Goal: Register for event/course

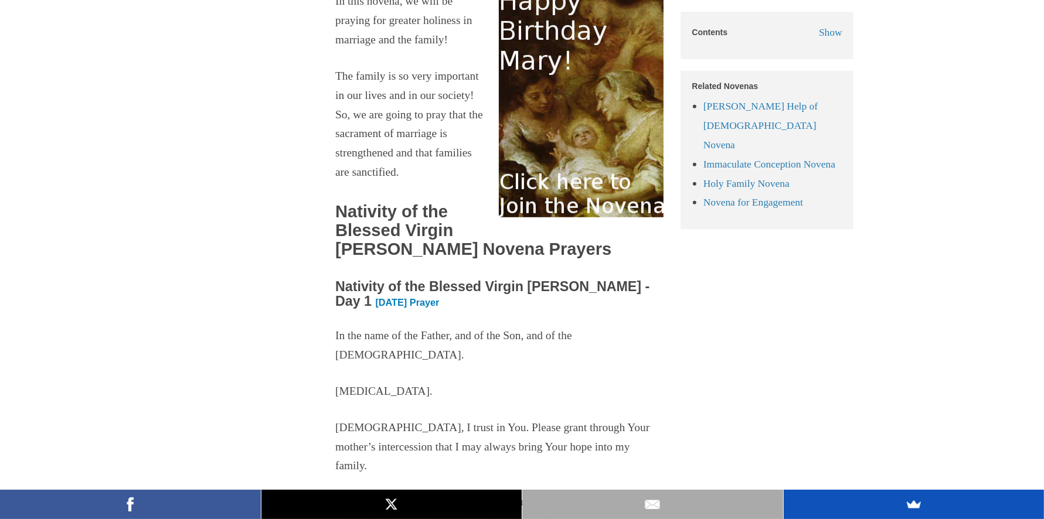
scroll to position [671, 0]
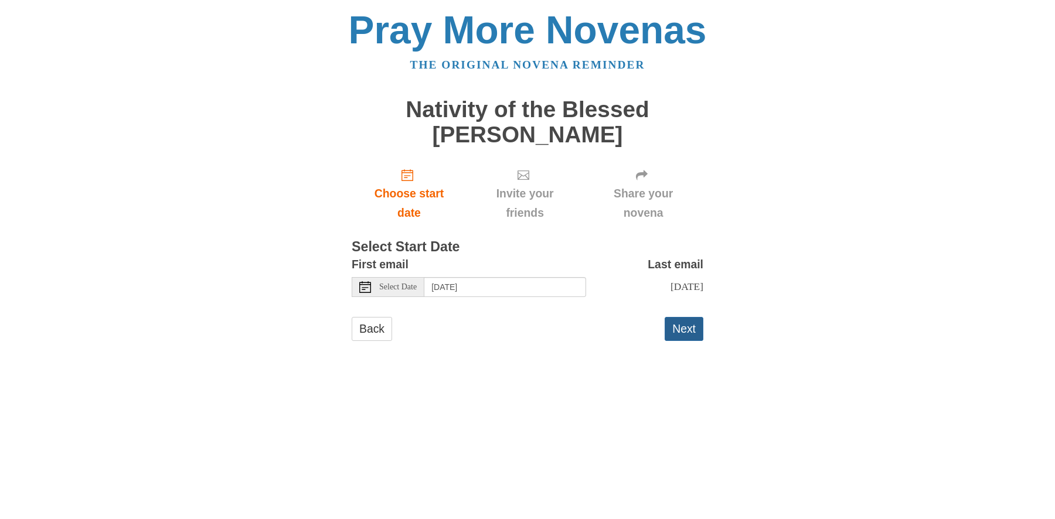
click at [691, 341] on button "Next" at bounding box center [684, 329] width 39 height 24
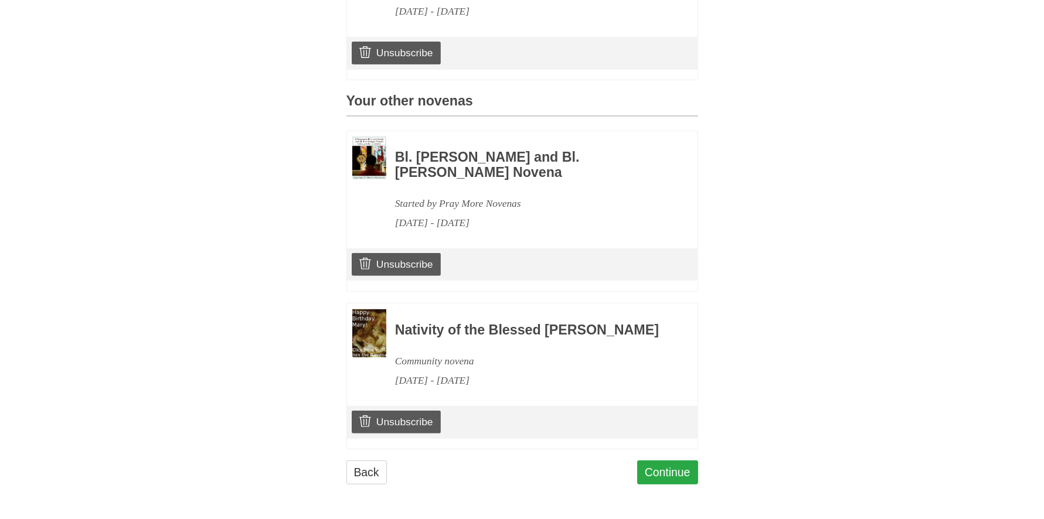
scroll to position [772, 0]
click at [651, 462] on link "Continue" at bounding box center [667, 473] width 61 height 24
